Goal: Transaction & Acquisition: Obtain resource

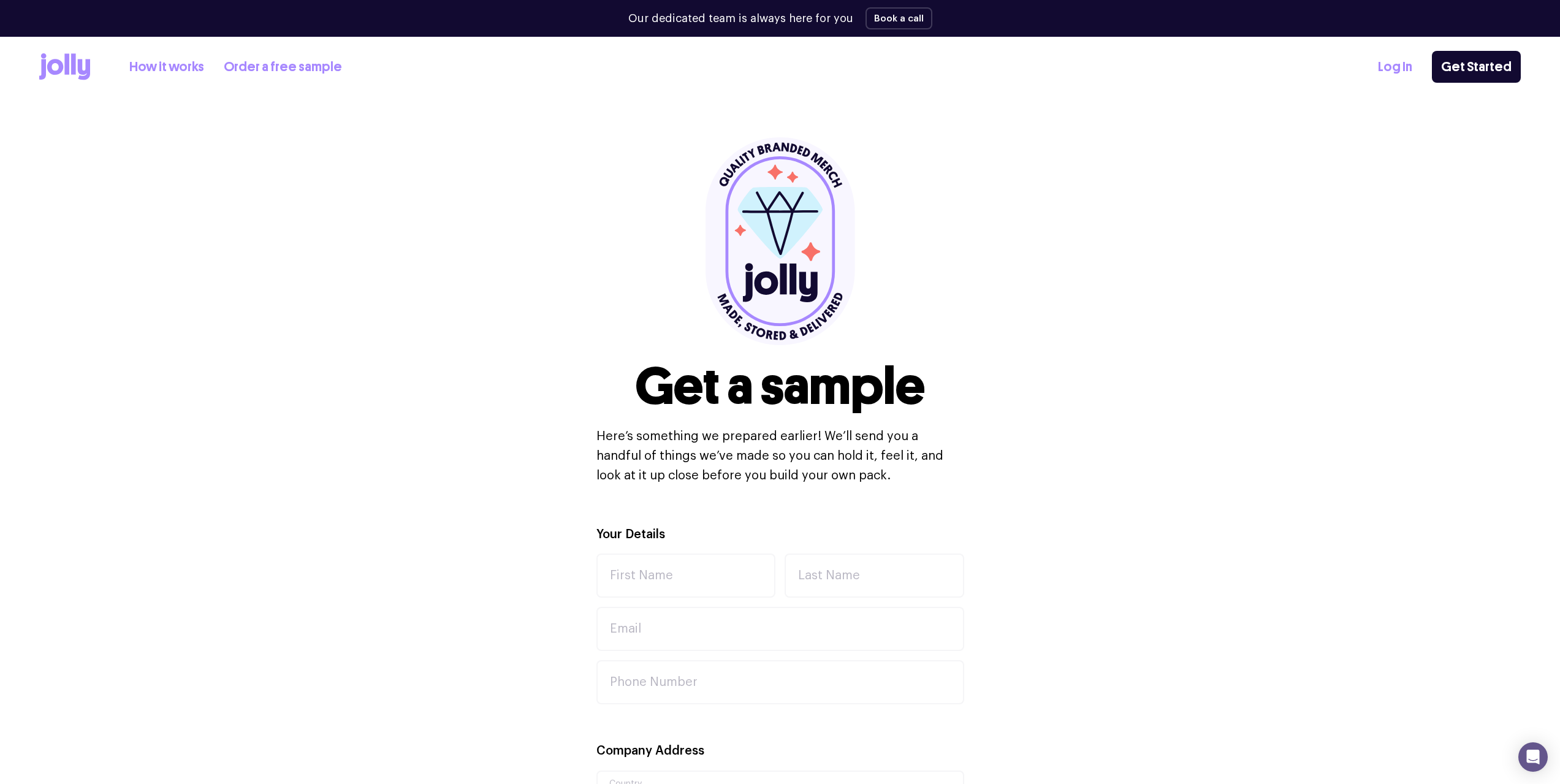
click at [54, 67] on icon at bounding box center [65, 67] width 51 height 27
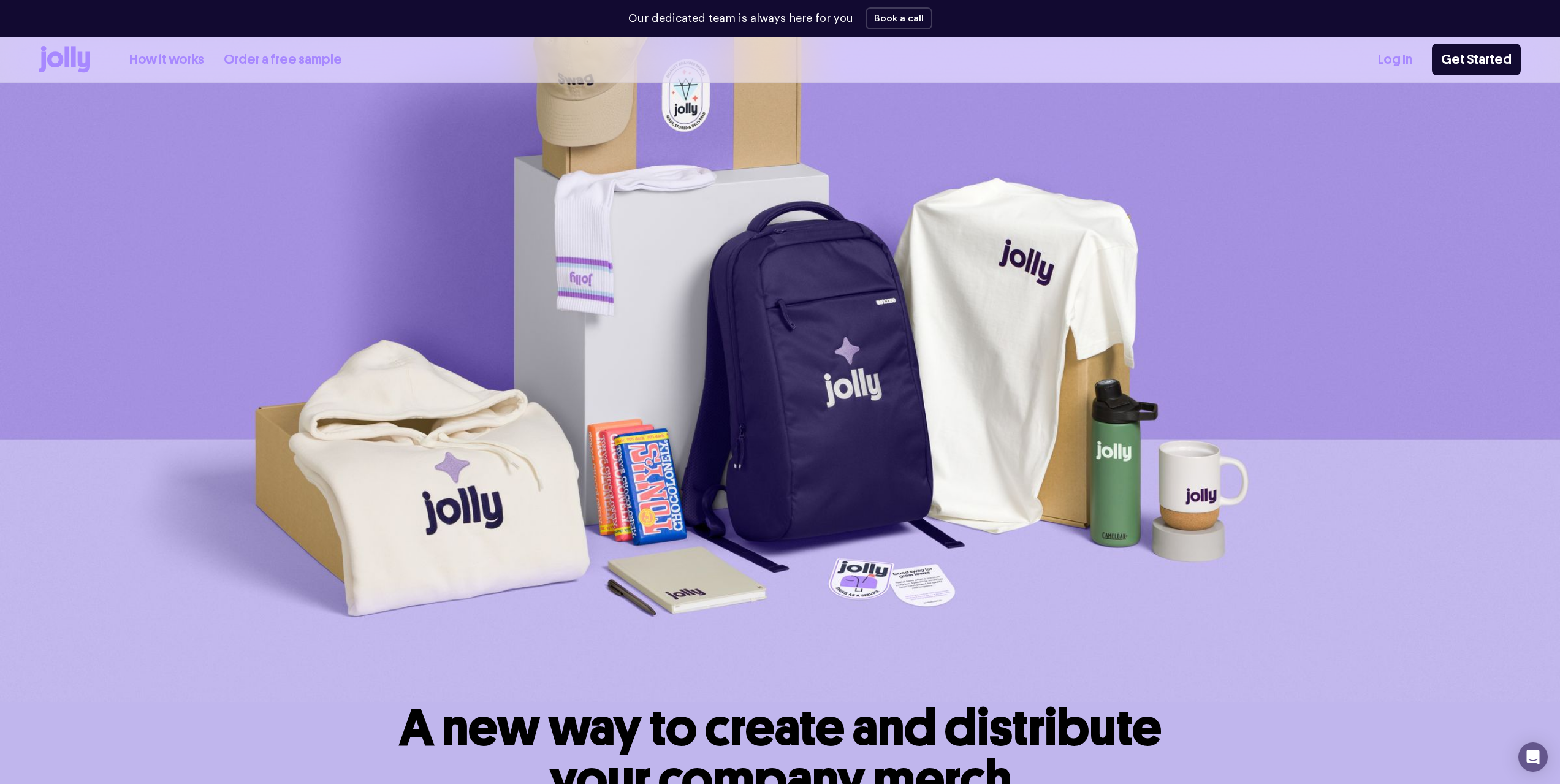
scroll to position [184, 0]
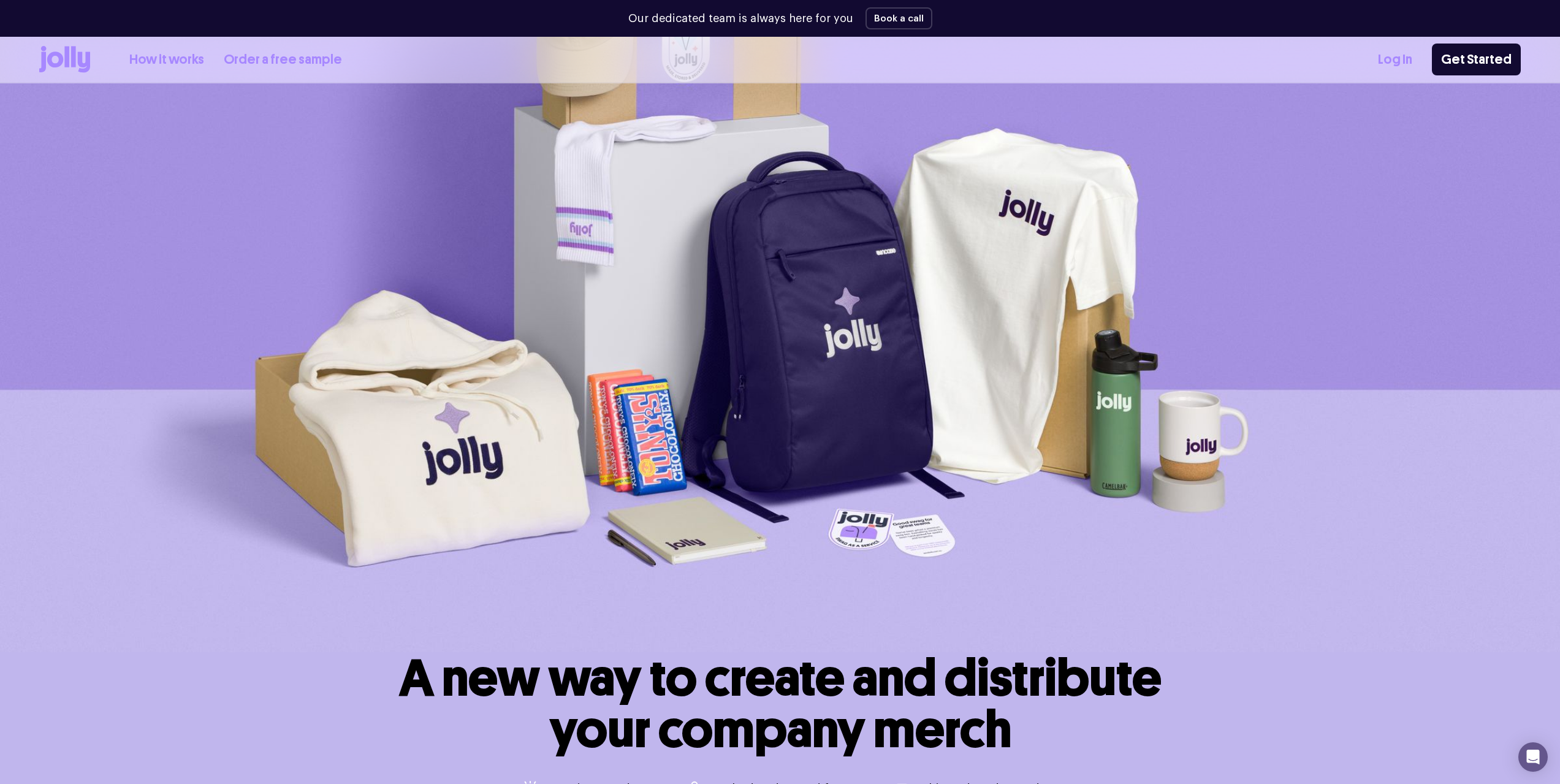
click at [639, 506] on img at bounding box center [780, 283] width 1560 height 738
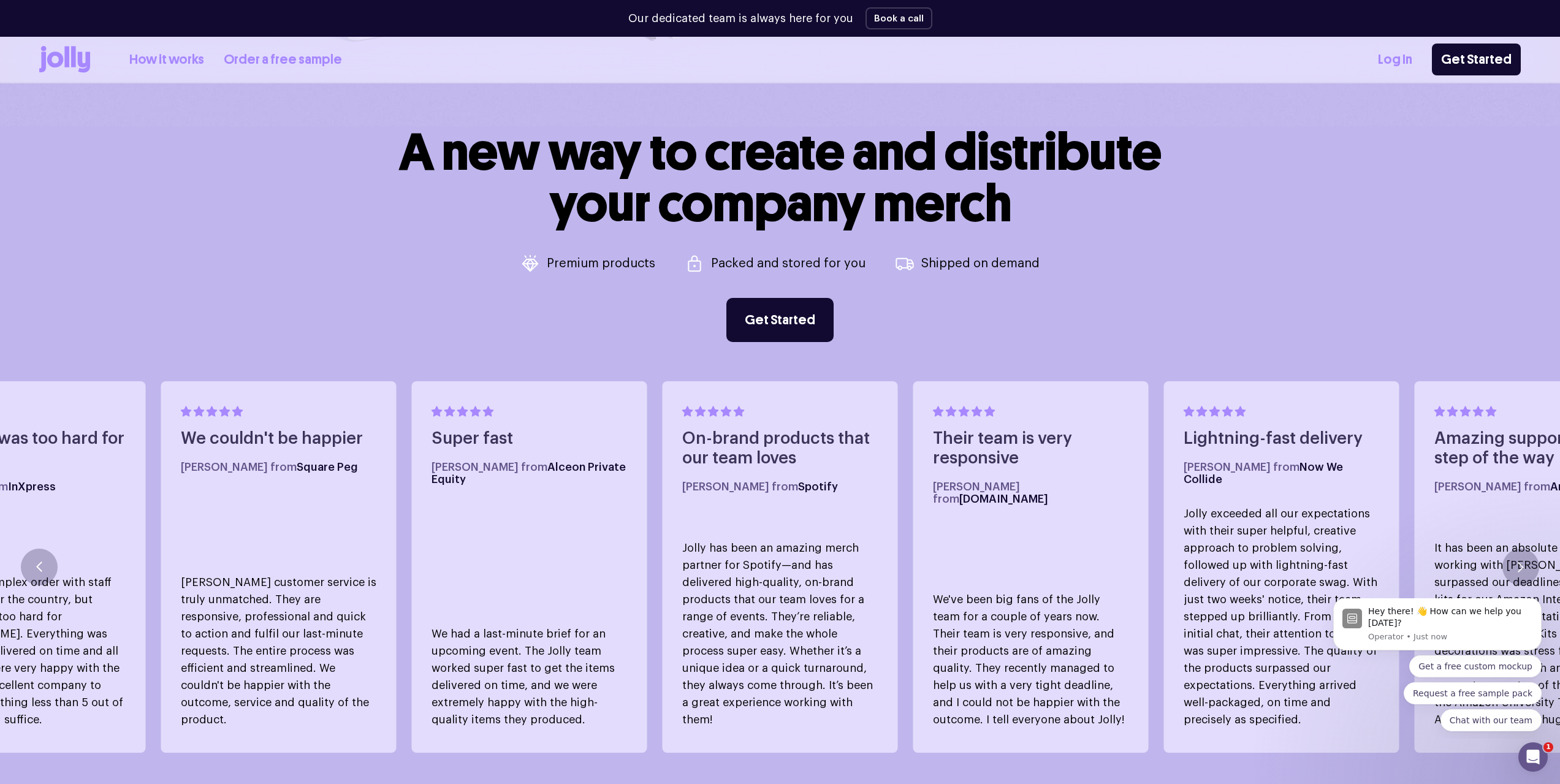
scroll to position [736, 0]
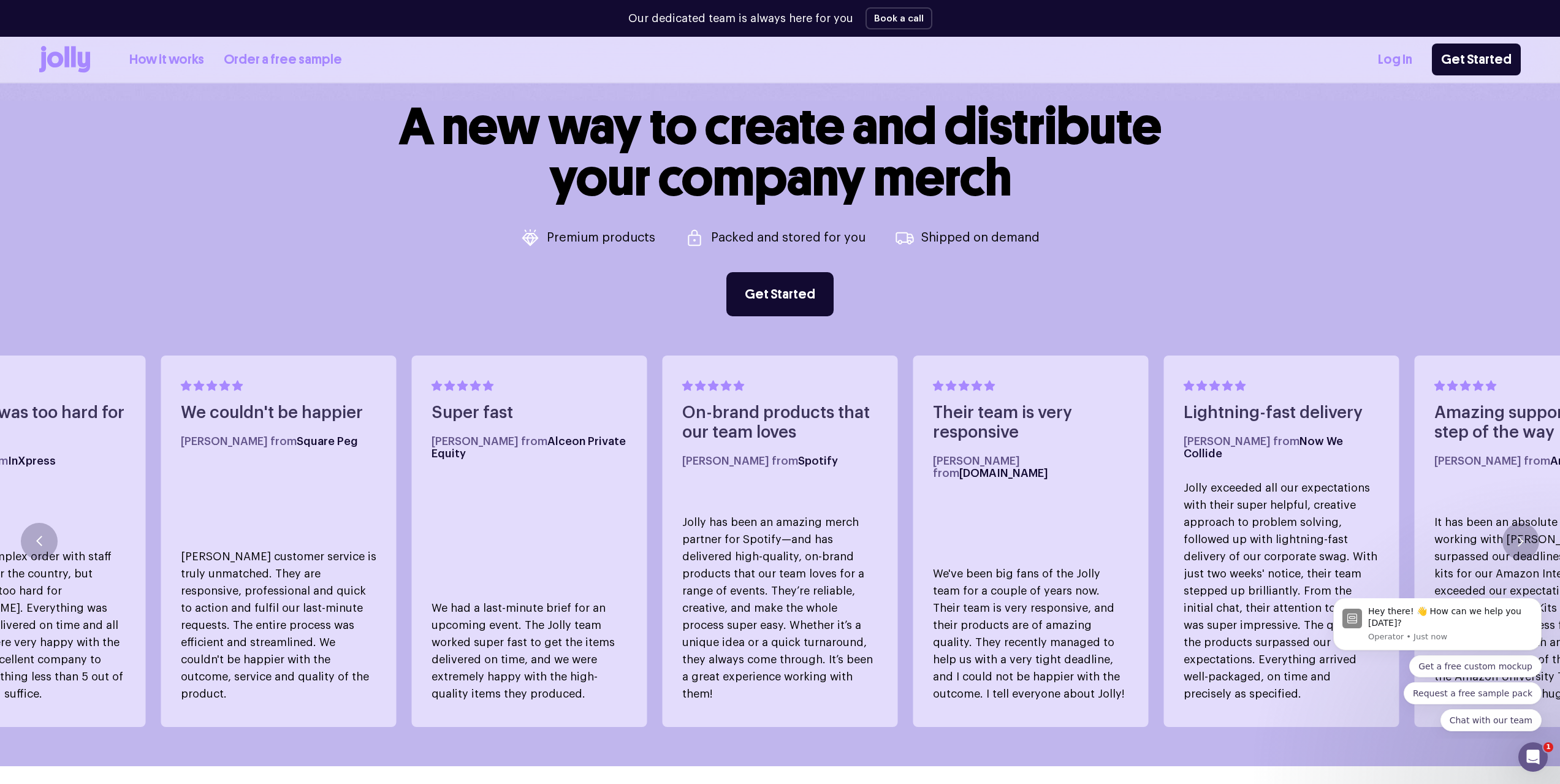
click at [252, 55] on link "Order a free sample" at bounding box center [283, 60] width 118 height 20
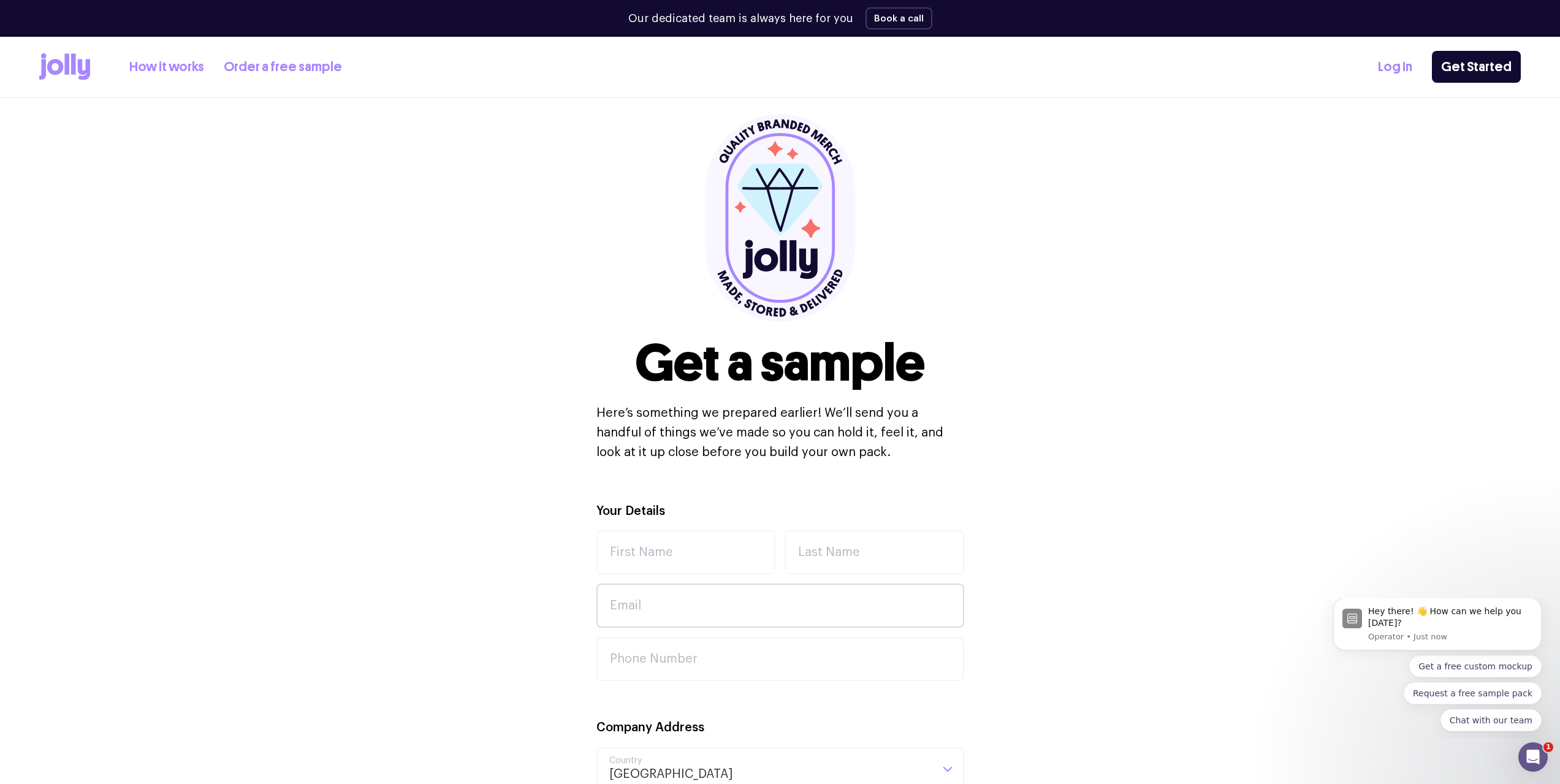
scroll to position [61, 0]
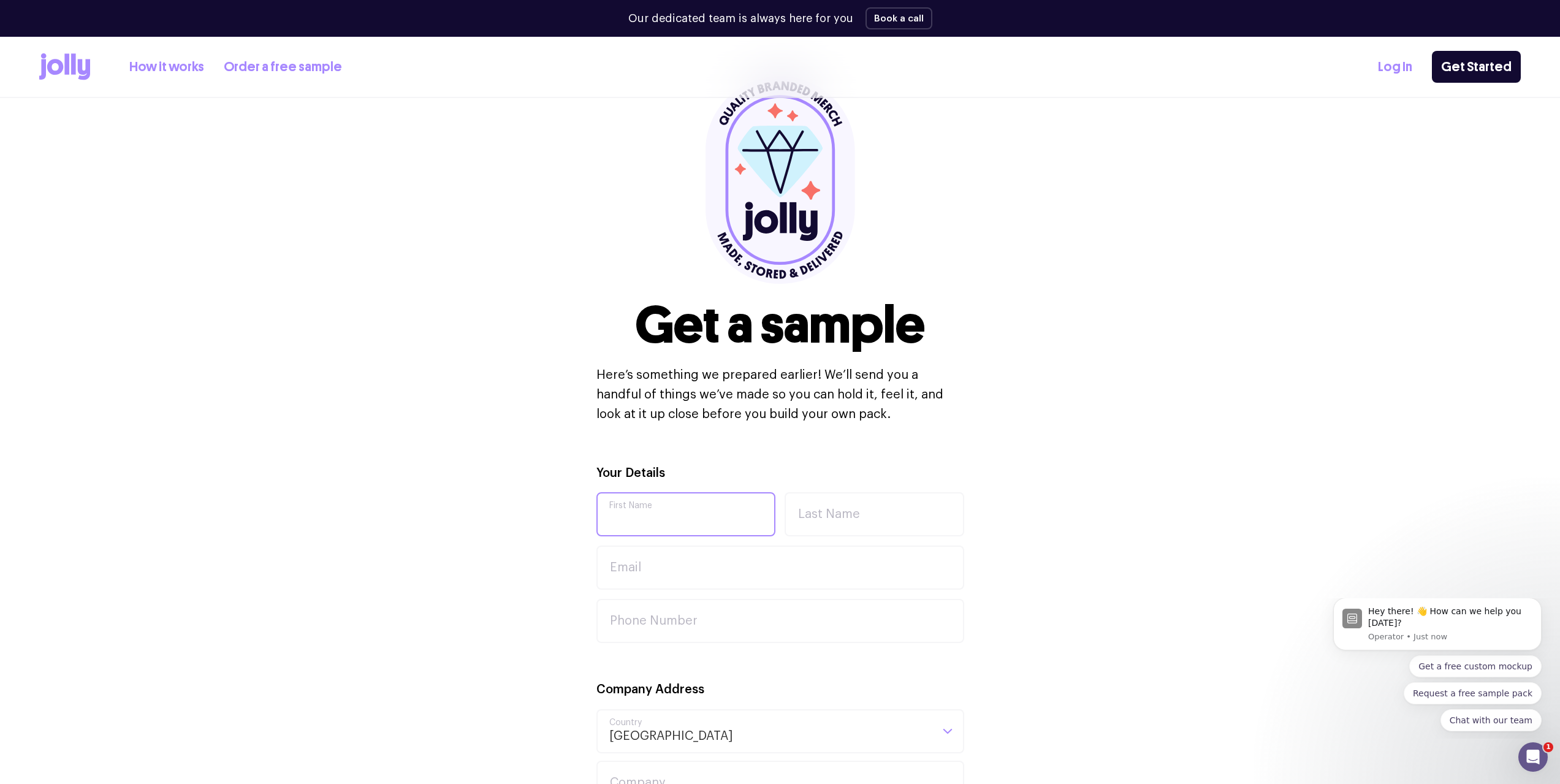
click at [718, 506] on input "First Name" at bounding box center [686, 514] width 180 height 44
type input "[PERSON_NAME]"
type input "[EMAIL_ADDRESS][DOMAIN_NAME]"
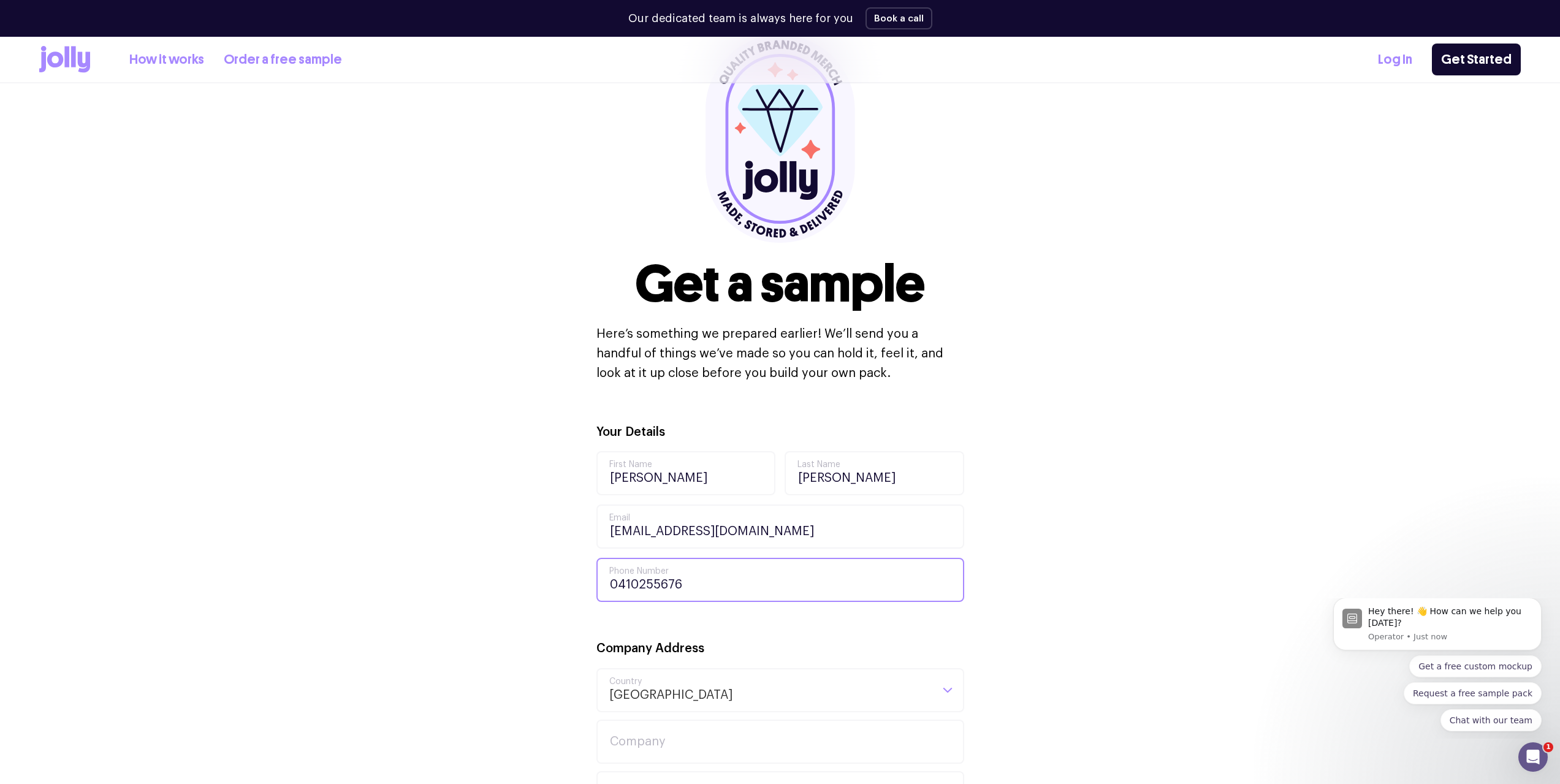
scroll to position [306, 0]
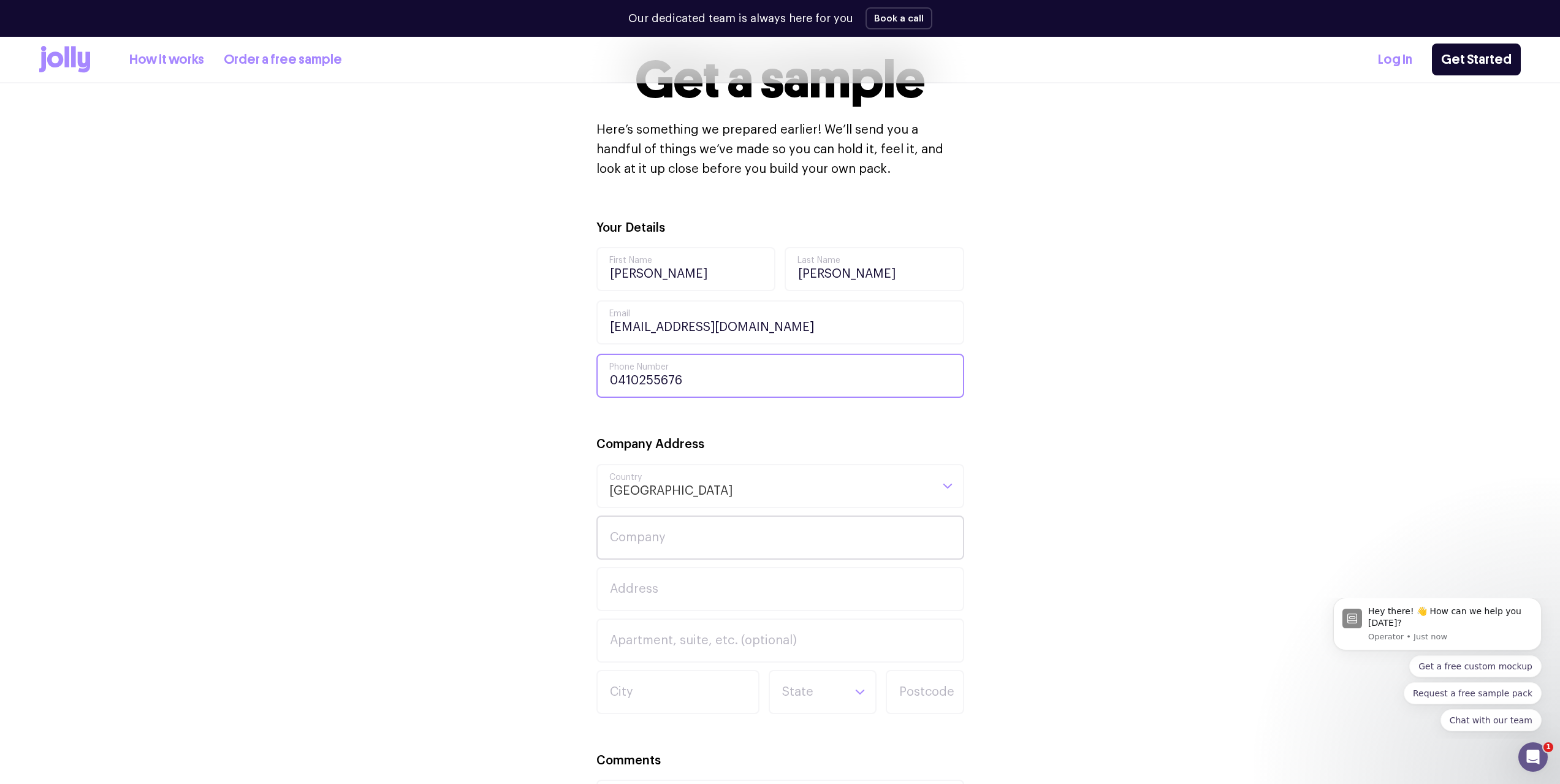
type input "0410255676"
click at [716, 530] on input "Company" at bounding box center [780, 538] width 368 height 44
type input "Function4"
type input "Level 4, [STREET_ADDRESS]"
click at [679, 683] on input "City" at bounding box center [678, 692] width 163 height 44
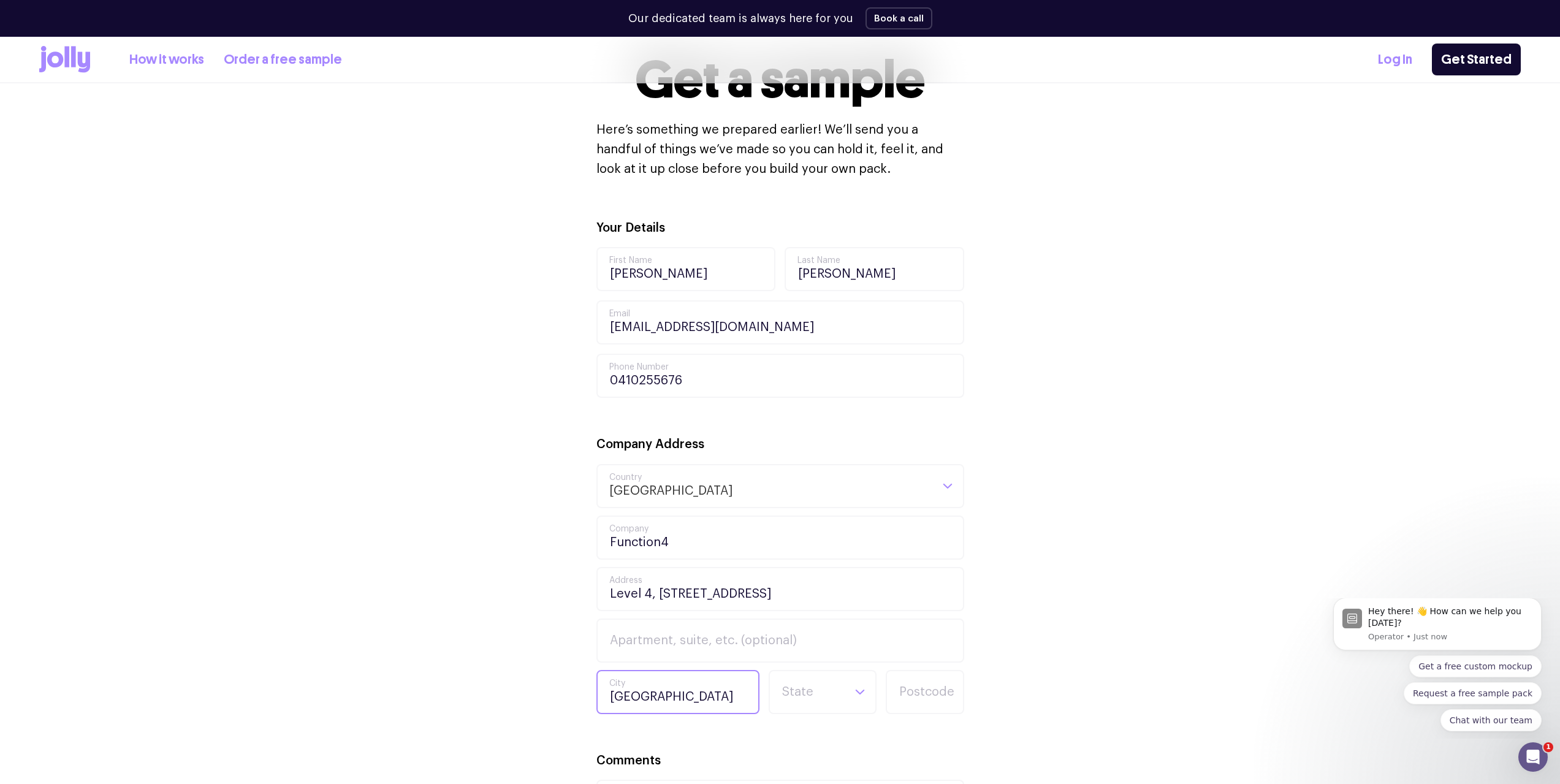
type input "[GEOGRAPHIC_DATA]"
type input "q"
click at [809, 744] on li "QLD" at bounding box center [822, 736] width 102 height 30
click at [883, 703] on div "[GEOGRAPHIC_DATA] [GEOGRAPHIC_DATA] Loading... State QLD Postcode" at bounding box center [780, 692] width 368 height 44
click at [899, 699] on input "Postcode" at bounding box center [925, 692] width 79 height 44
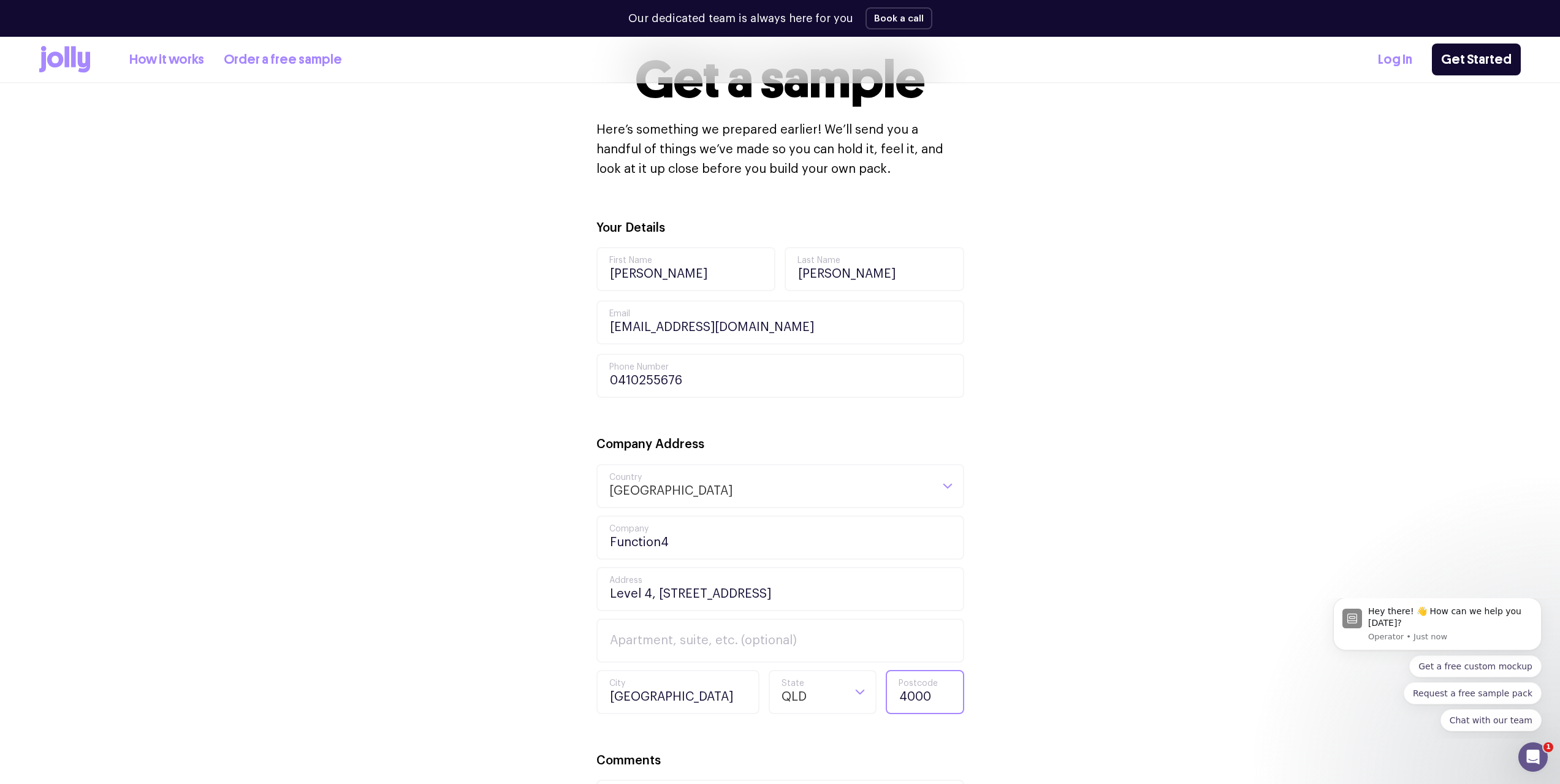
type input "4000"
click at [1120, 629] on div "Your Details [PERSON_NAME] First Name [PERSON_NAME] Last Name [PERSON_NAME][EMA…" at bounding box center [780, 618] width 1482 height 801
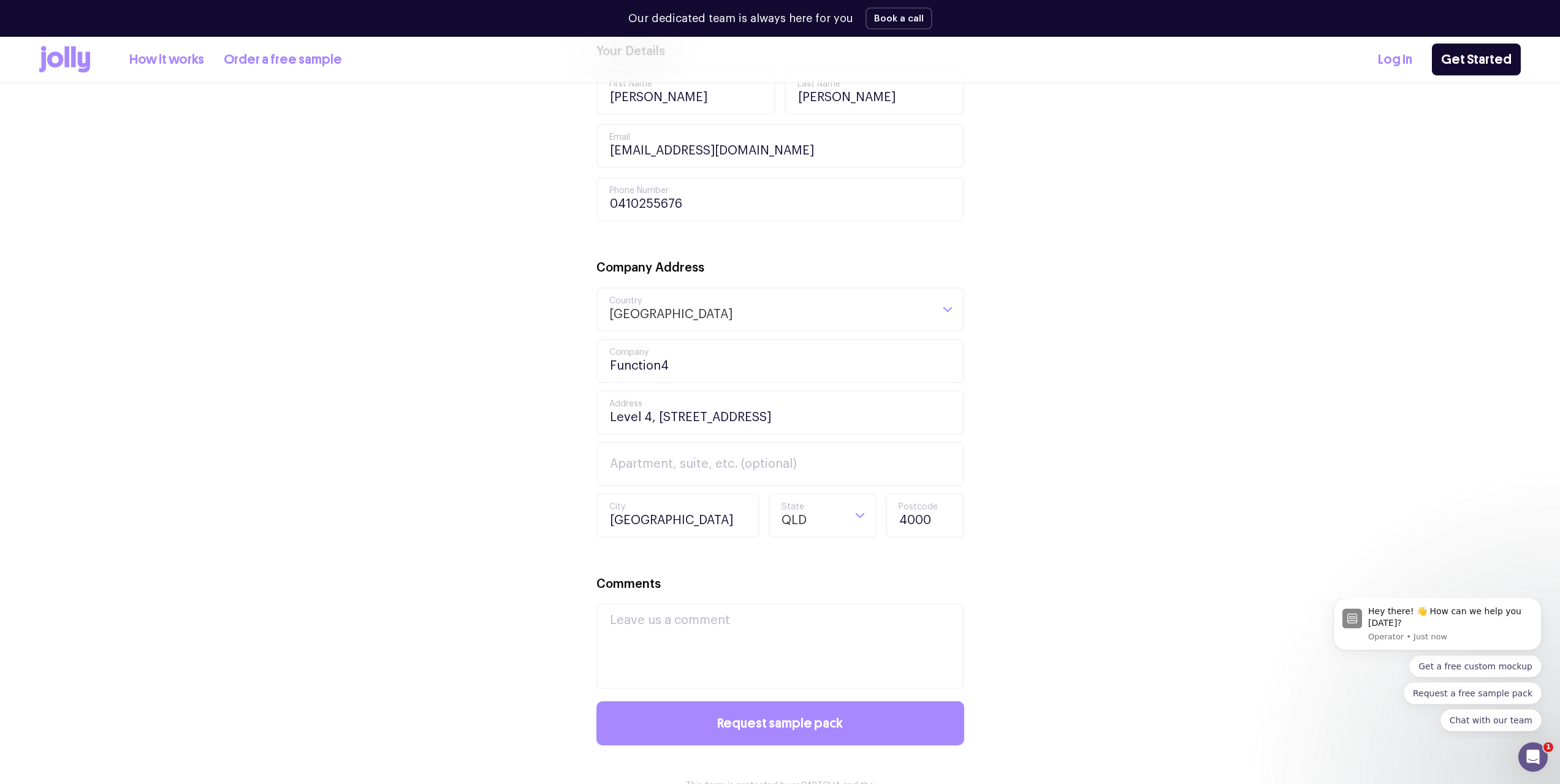
scroll to position [490, 0]
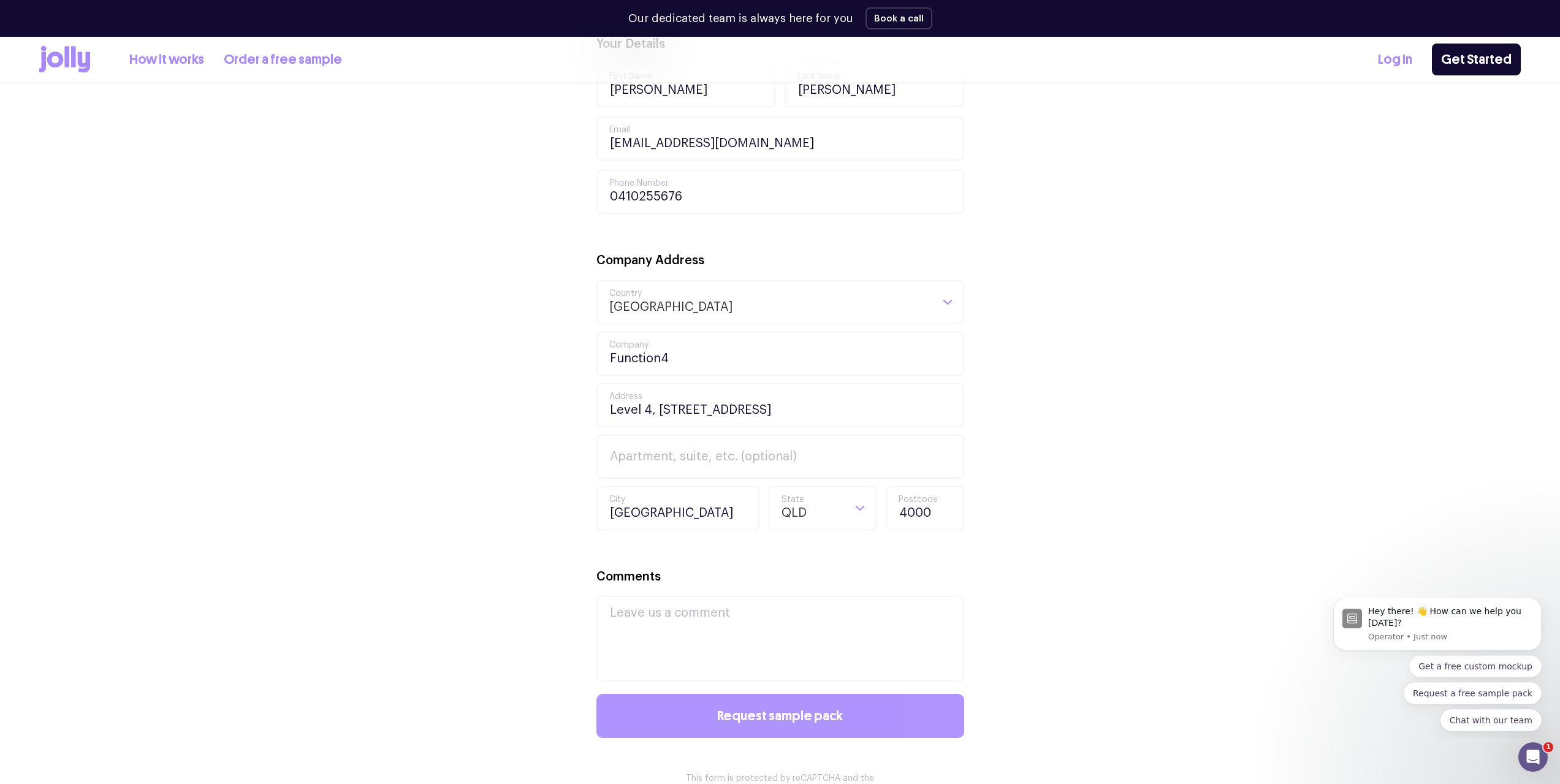
click at [834, 722] on span "Request sample pack" at bounding box center [780, 715] width 126 height 13
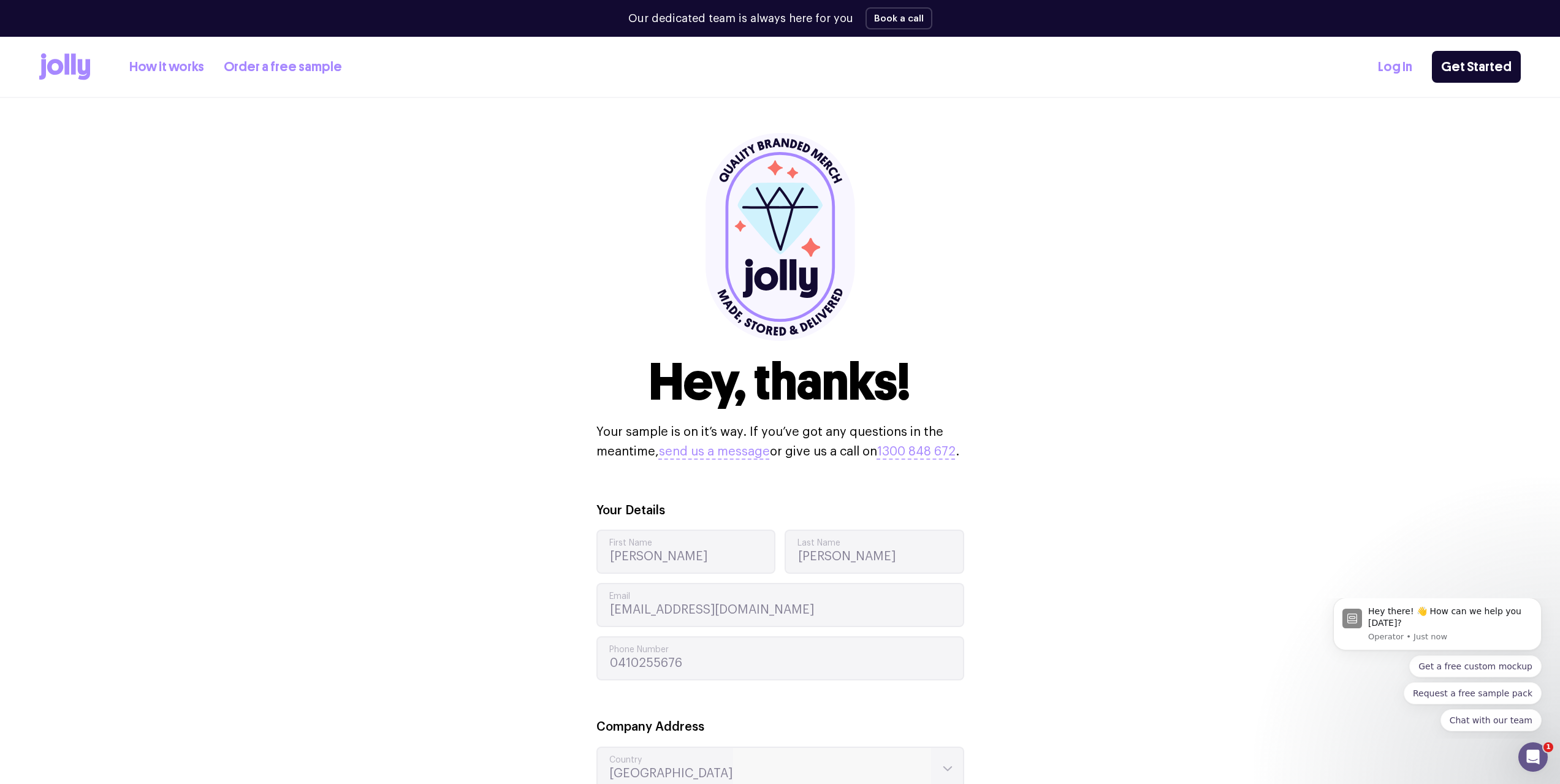
scroll to position [0, 0]
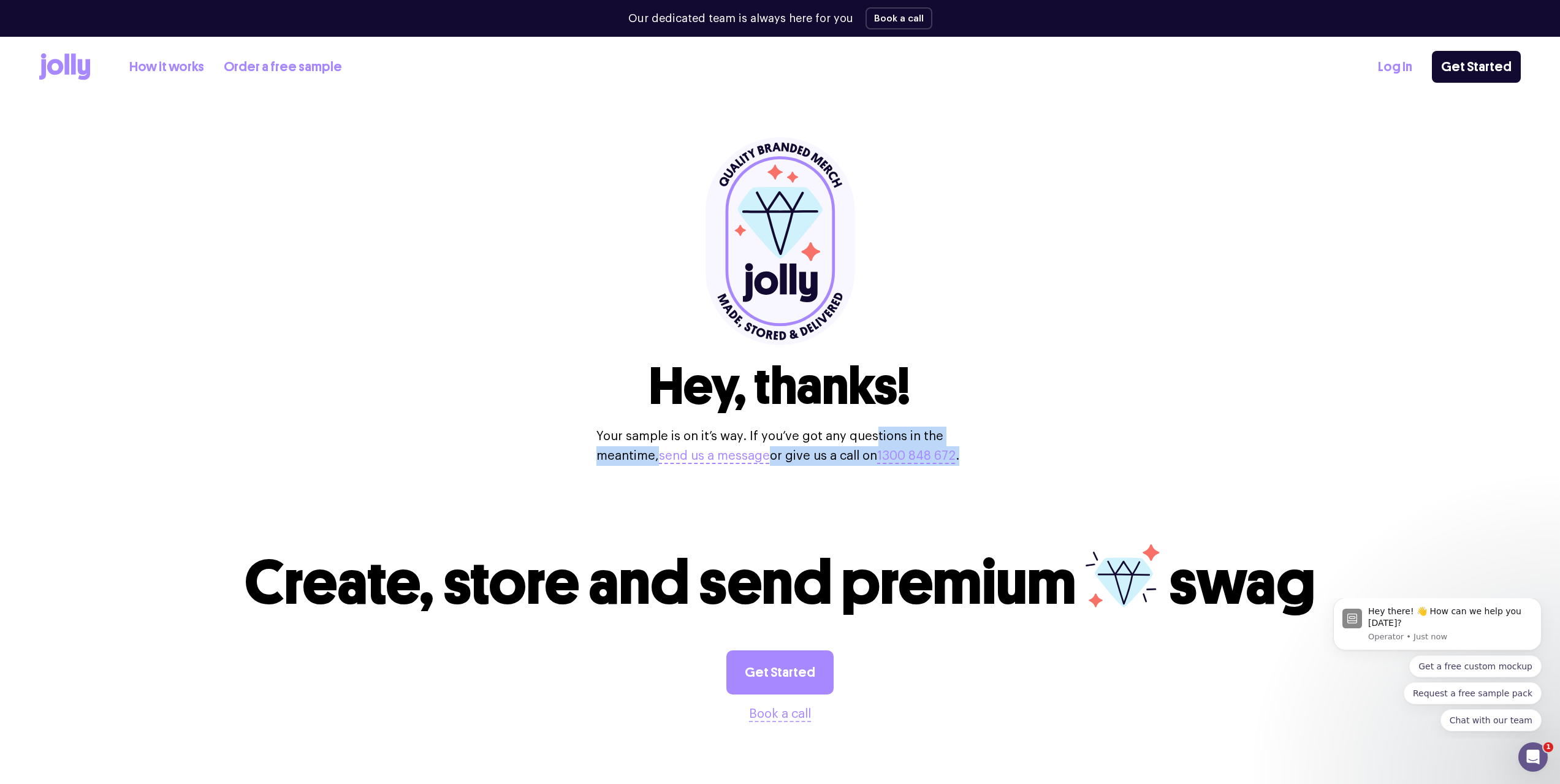
drag, startPoint x: 805, startPoint y: 435, endPoint x: 825, endPoint y: 476, distance: 45.6
click at [825, 466] on p "Your sample is on it’s way. If you’ve got any questions in the meantime, send u…" at bounding box center [780, 446] width 368 height 39
click at [1154, 498] on div "Hey, thanks! Your sample is on it’s way. If you’ve got any questions in the mea…" at bounding box center [780, 301] width 1482 height 407
click at [75, 66] on icon at bounding box center [73, 63] width 5 height 21
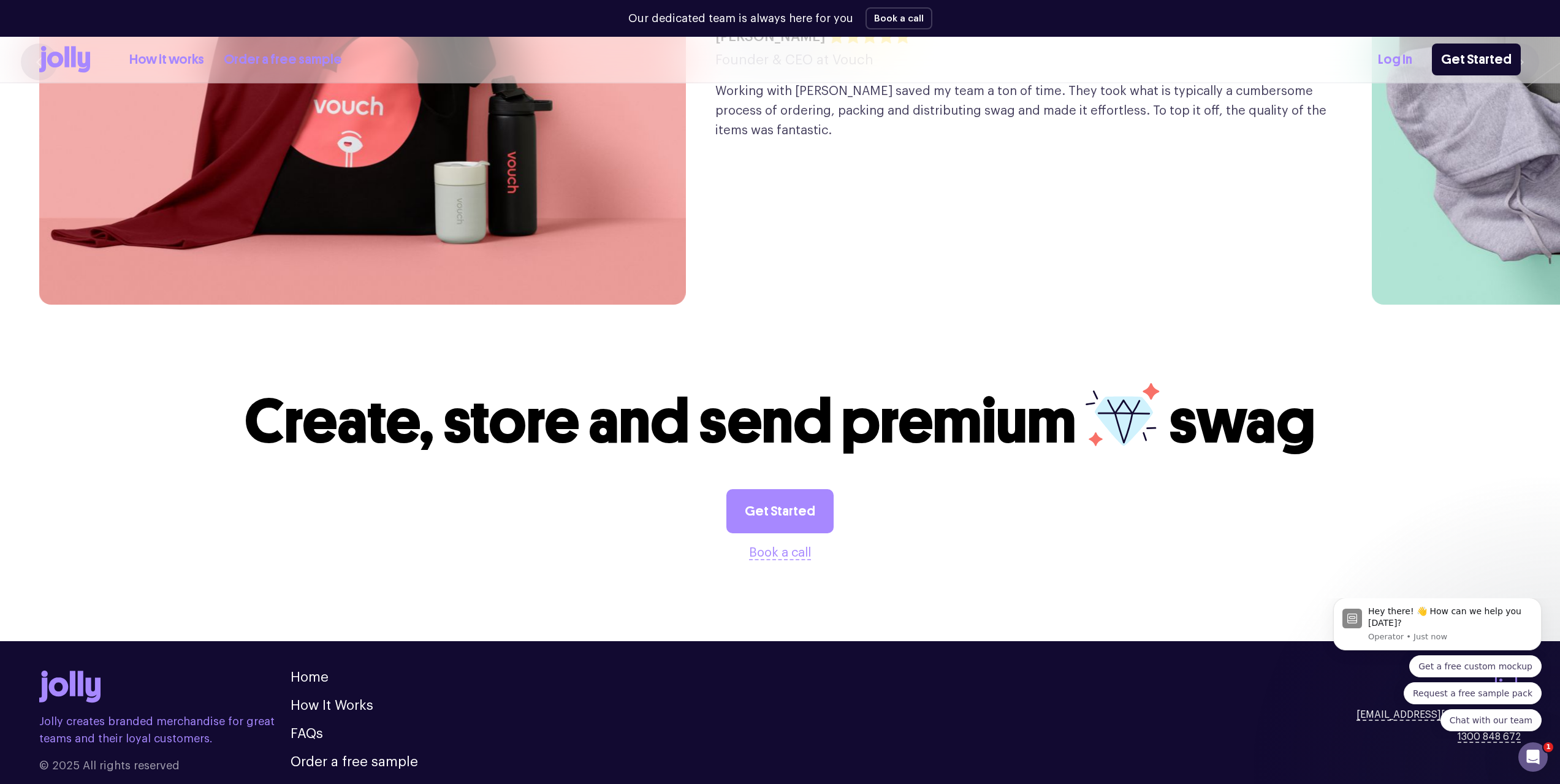
scroll to position [3483, 0]
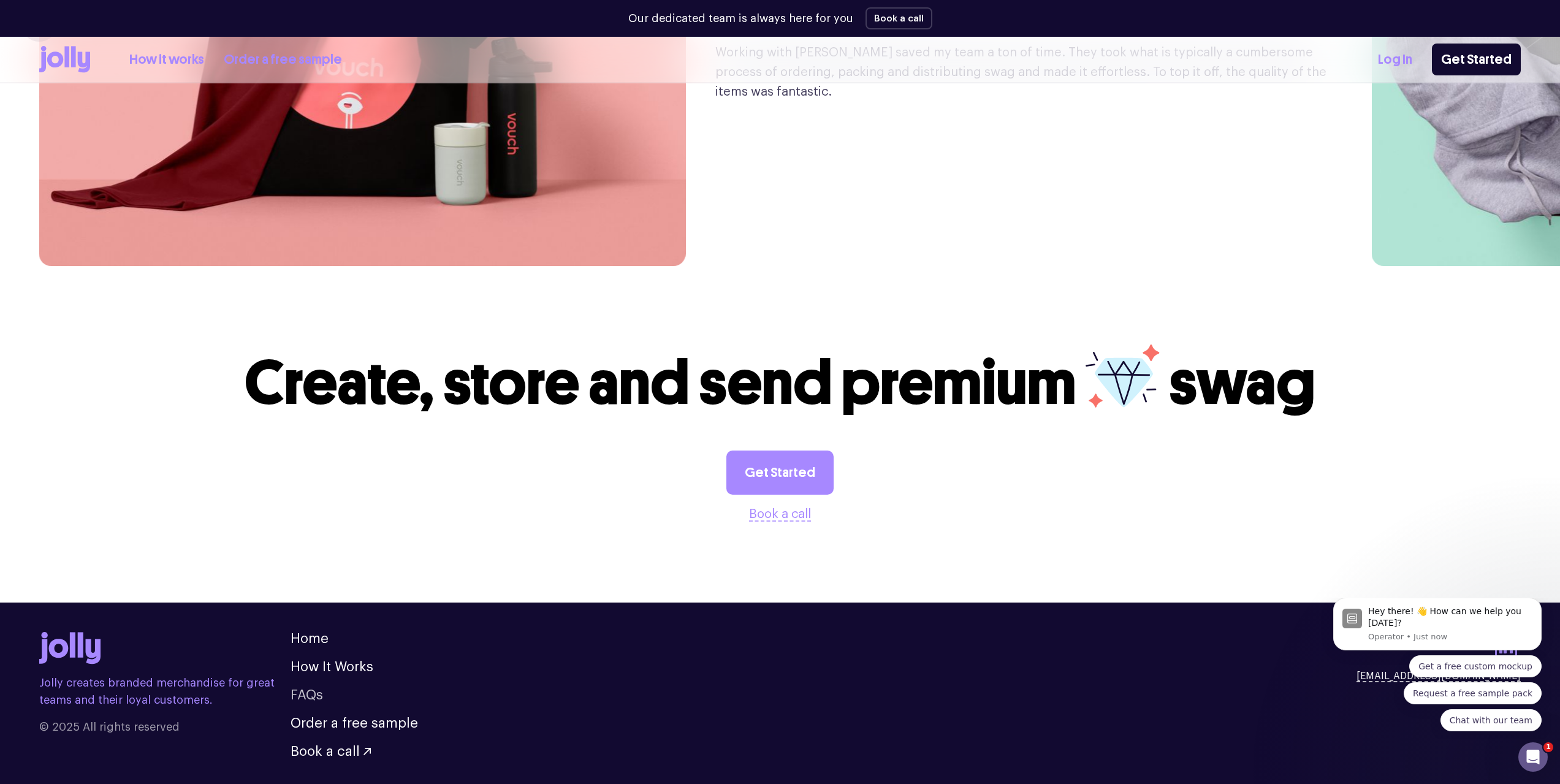
click at [312, 688] on link "FAQs" at bounding box center [307, 694] width 32 height 13
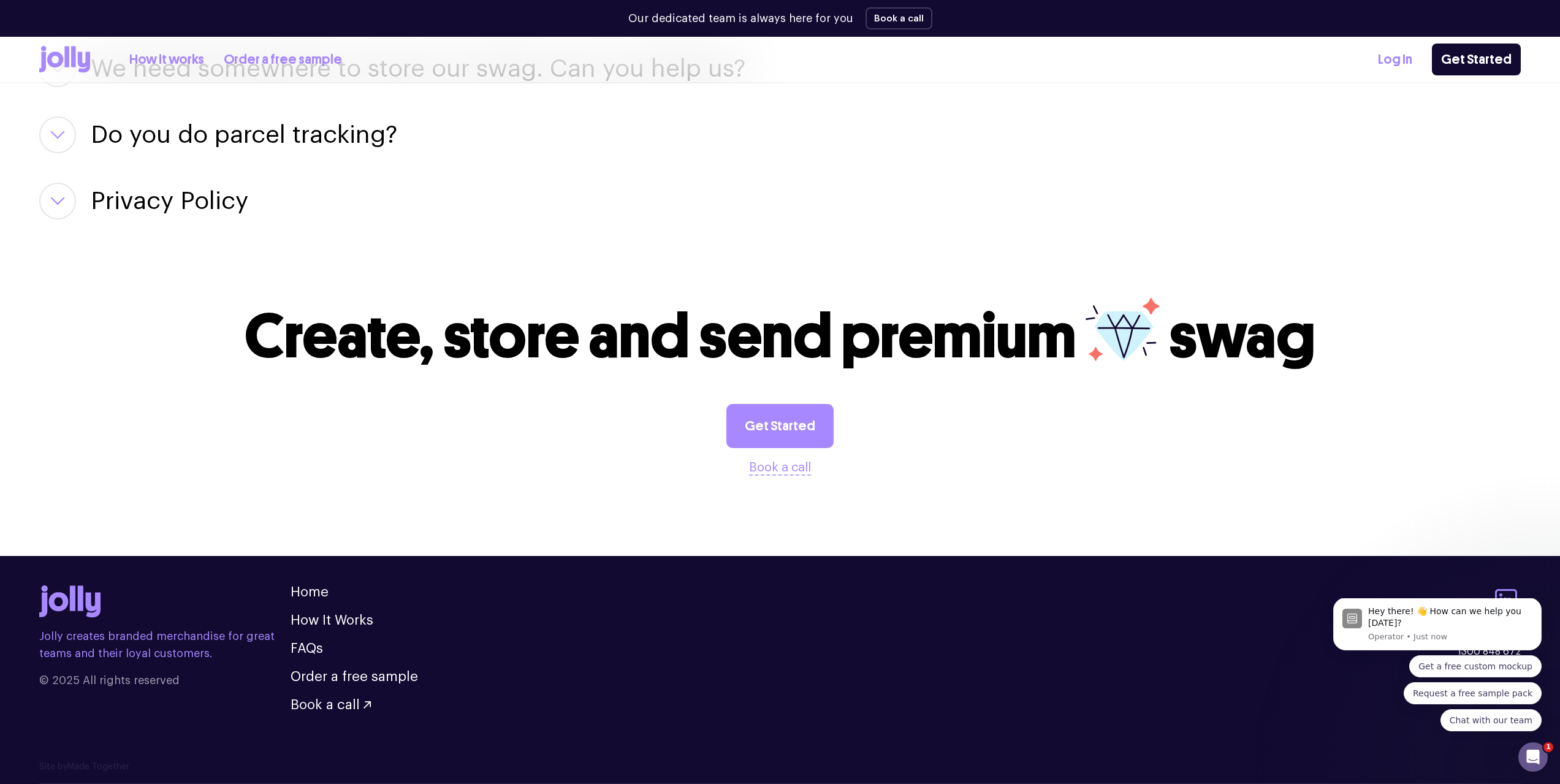
scroll to position [1427, 0]
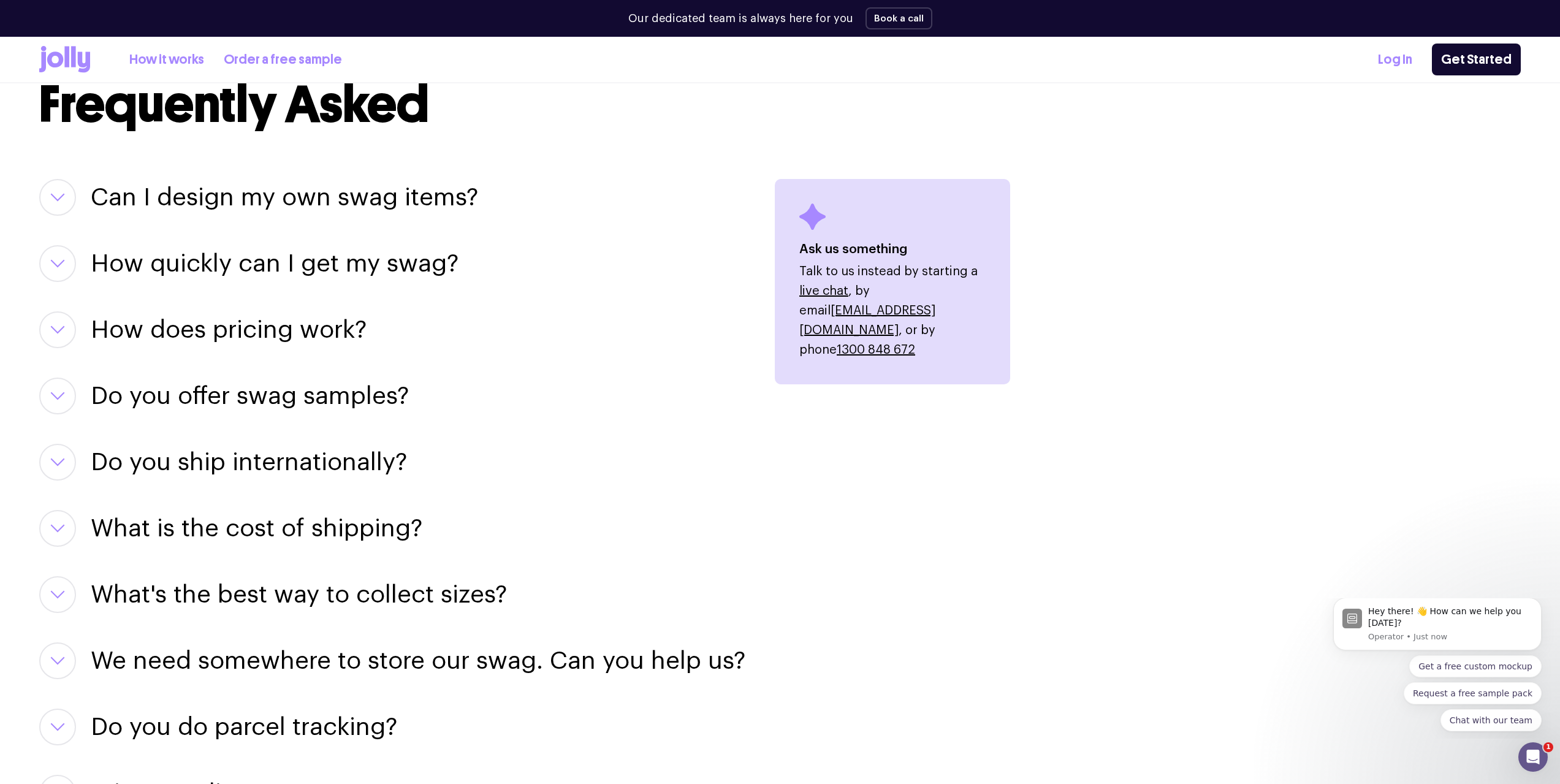
click at [170, 197] on h3 "Can I design my own swag items?" at bounding box center [284, 197] width 387 height 37
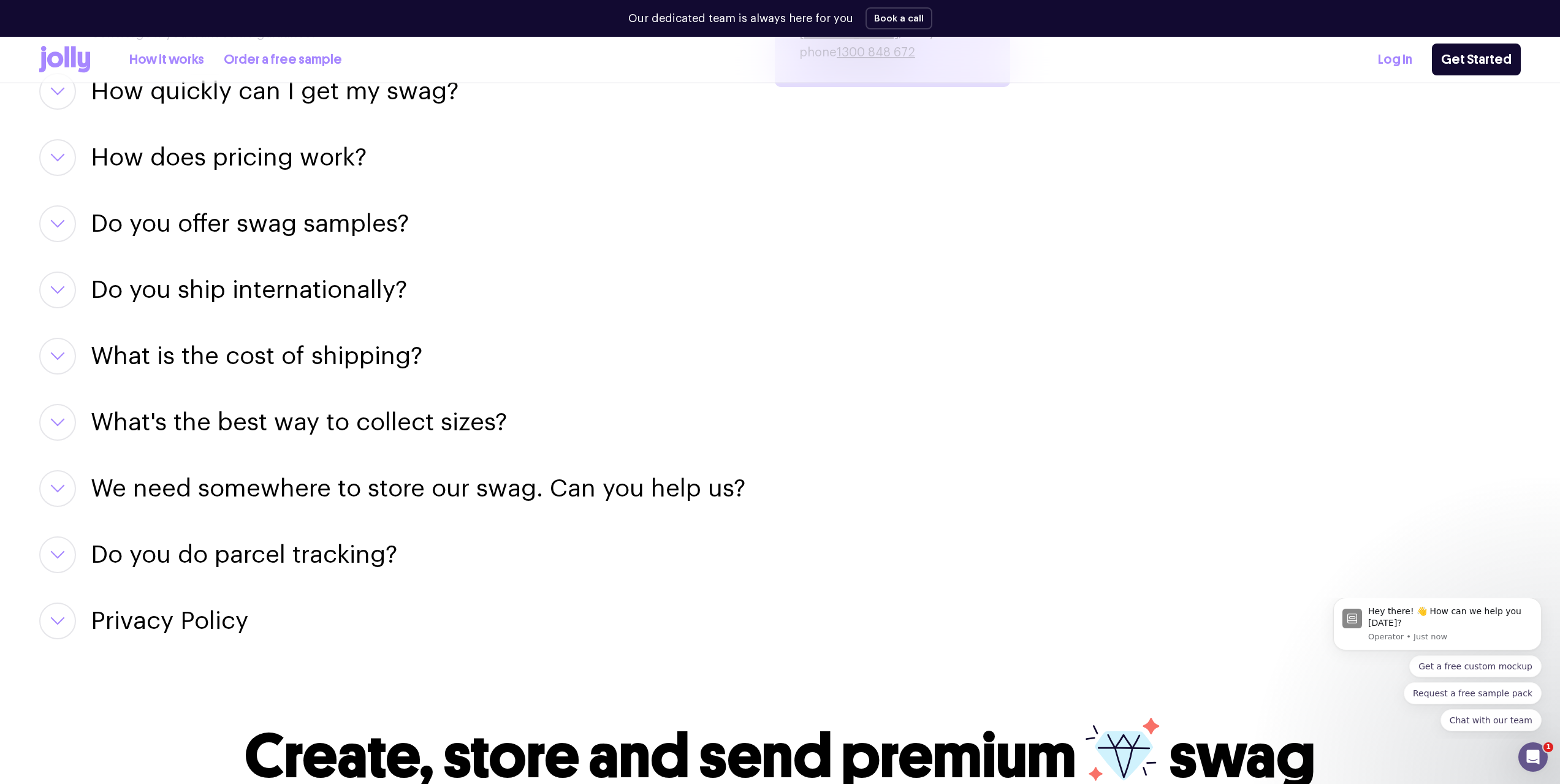
scroll to position [1795, 0]
